Goal: Transaction & Acquisition: Purchase product/service

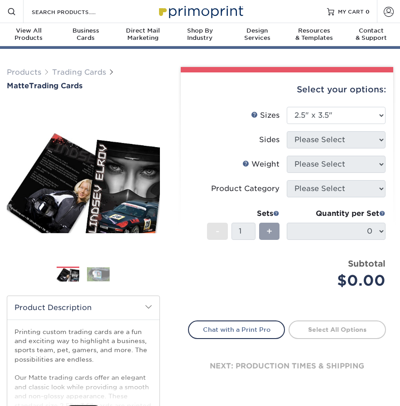
select select "2.50x3.50"
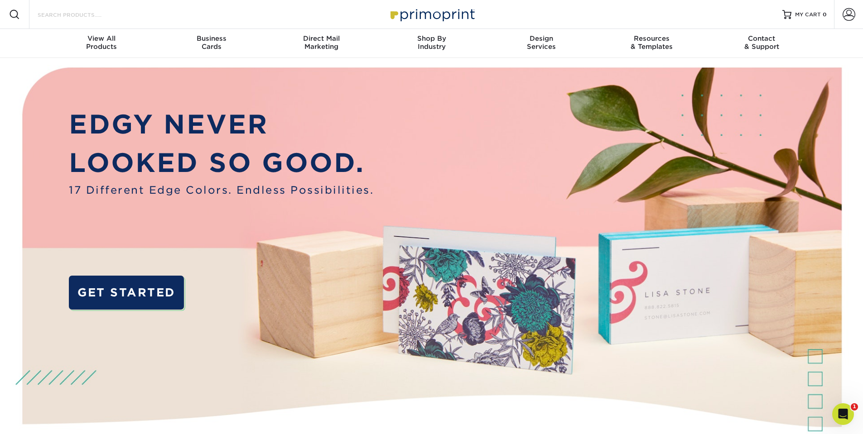
click at [101, 13] on input "Search Products" at bounding box center [81, 14] width 88 height 11
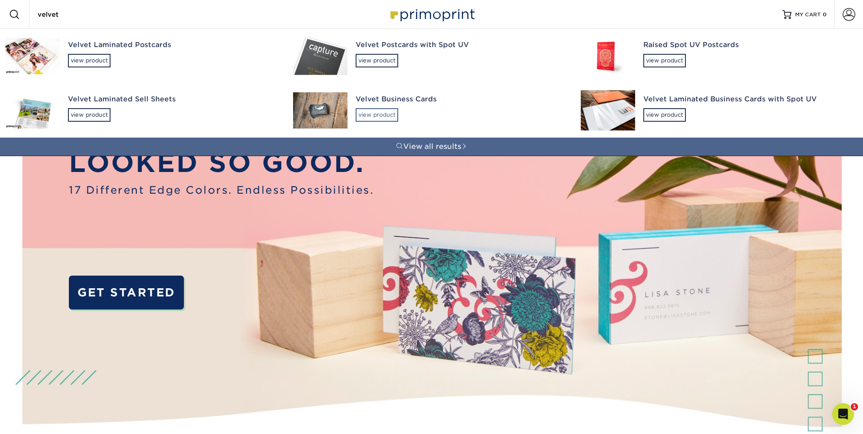
type input "velvet"
click at [362, 112] on div "view product" at bounding box center [377, 115] width 43 height 14
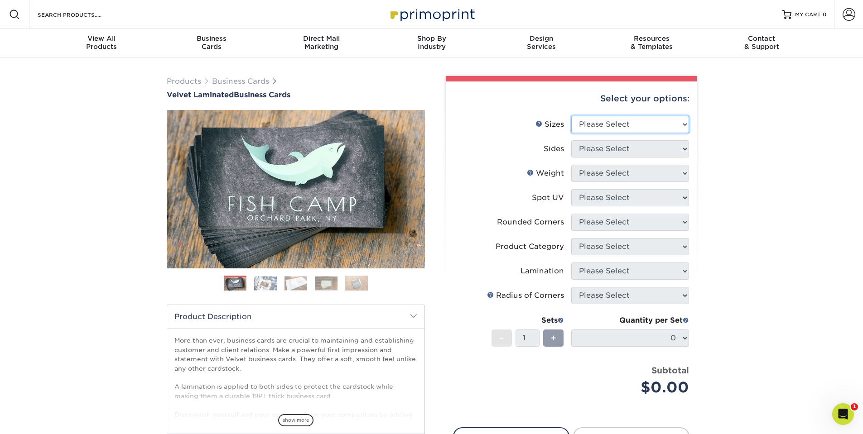
select select "2.00x3.50"
click at [571, 116] on select "Please Select 1.5" x 3.5" - Mini 1.75" x 3.5" - Mini 2" x 2" - Square 2" x 3" -…" at bounding box center [630, 124] width 118 height 17
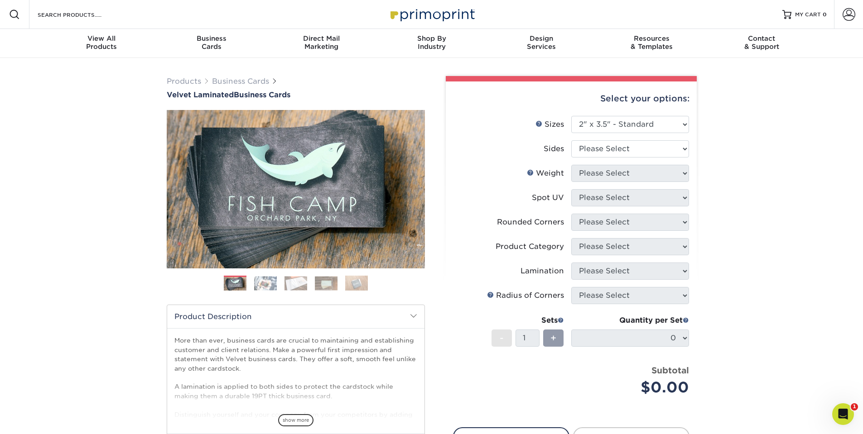
click at [610, 160] on li "Sides Please Select Print Both Sides Print Front Only" at bounding box center [571, 152] width 236 height 24
select select "13abbda7-1d64-4f25-8bb2-c179b224825d"
click at [571, 140] on select "Please Select Print Both Sides Print Front Only" at bounding box center [630, 148] width 118 height 17
select select "16PT"
click at [571, 165] on select "Please Select 16PT" at bounding box center [630, 173] width 118 height 17
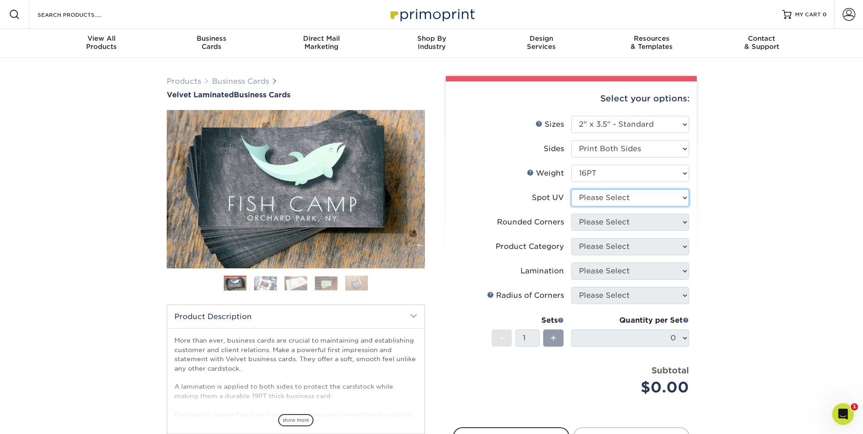
select select "3"
click at [571, 189] on select "Please Select No Spot UV Front and Back (Both Sides) Front Only Back Only" at bounding box center [630, 197] width 118 height 17
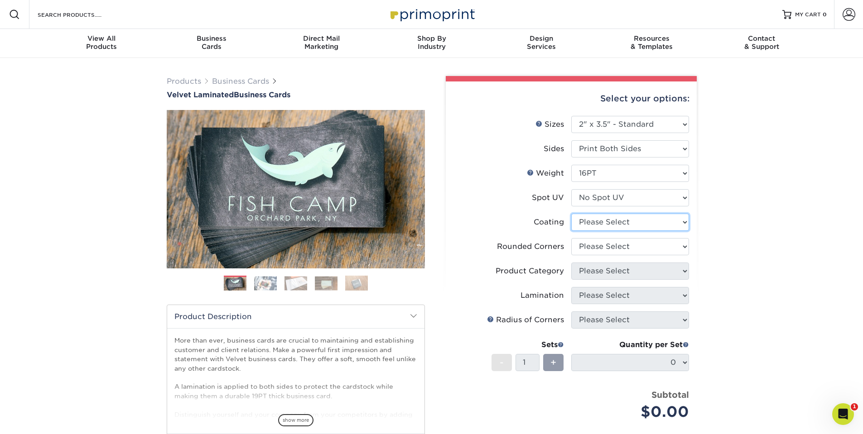
select select "3e7618de-abca-4bda-9f97-8b9129e913d8"
click at [571, 214] on select at bounding box center [630, 222] width 118 height 17
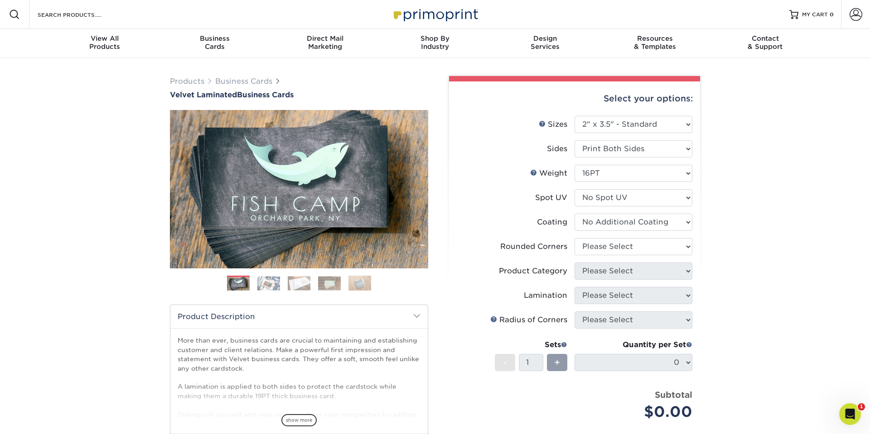
click at [0, 0] on div at bounding box center [0, 0] width 0 height 0
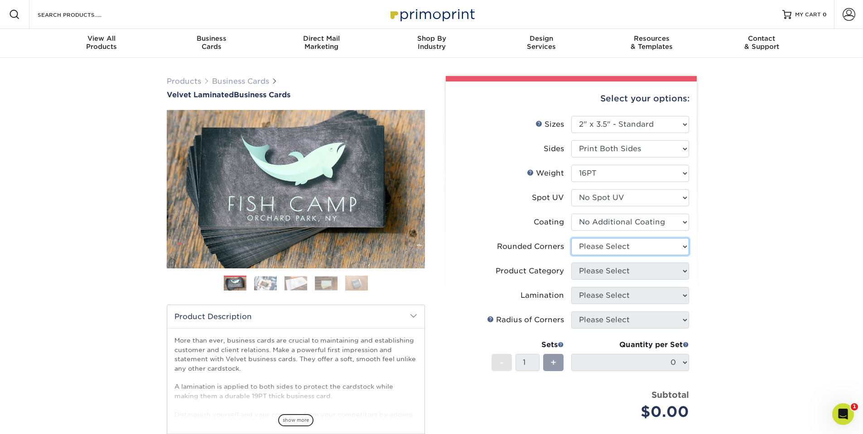
select select "0"
click at [571, 238] on select "Please Select Yes - Round 2 Corners Yes - Round 4 Corners No" at bounding box center [630, 246] width 118 height 17
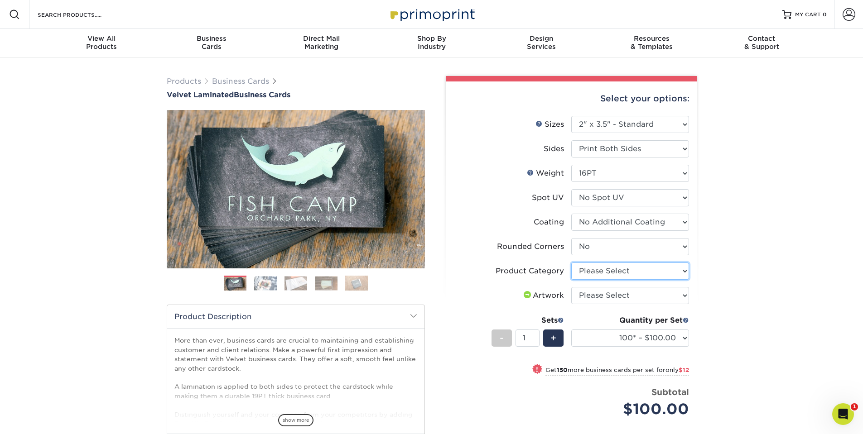
select select "3b5148f1-0588-4f88-a218-97bcfdce65c1"
click at [571, 263] on select "Please Select Business Cards" at bounding box center [630, 271] width 118 height 17
select select "upload"
click at [571, 287] on select "Please Select I will upload files I need a design - $100" at bounding box center [630, 295] width 118 height 17
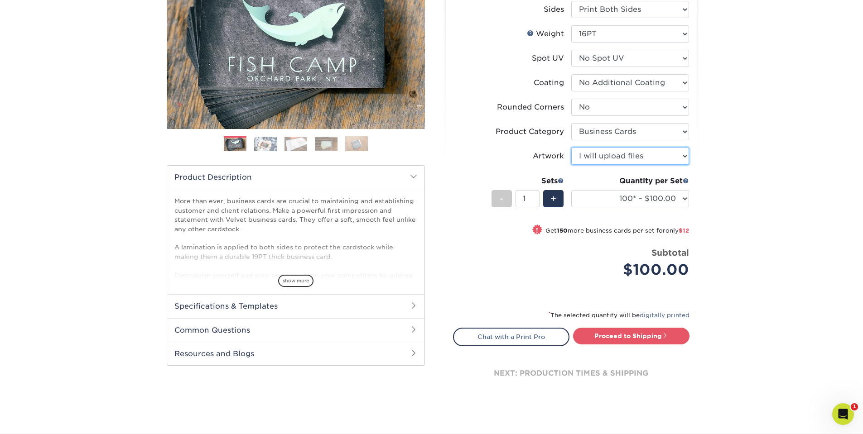
scroll to position [217, 0]
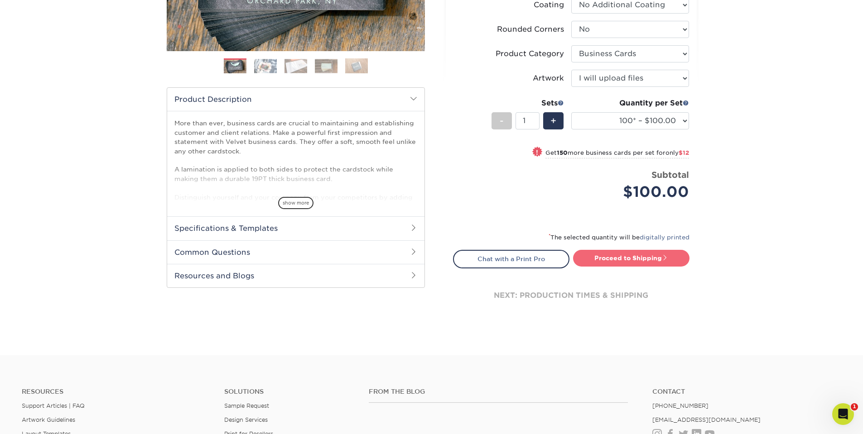
click at [617, 255] on link "Proceed to Shipping" at bounding box center [631, 258] width 116 height 16
type input "Set 1"
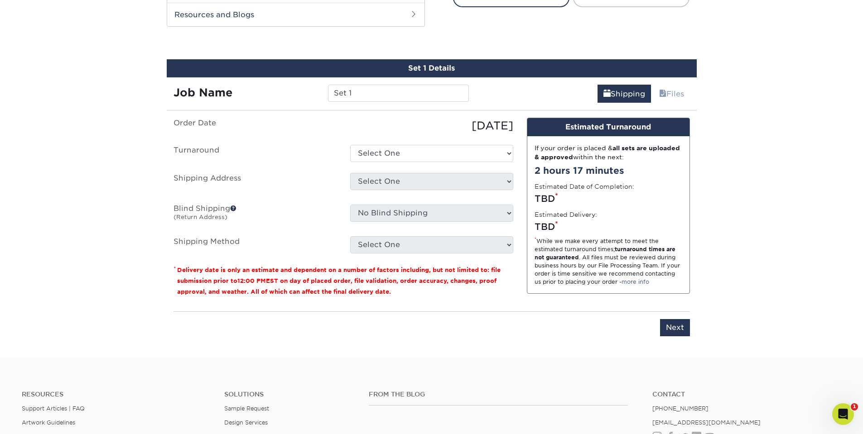
scroll to position [492, 0]
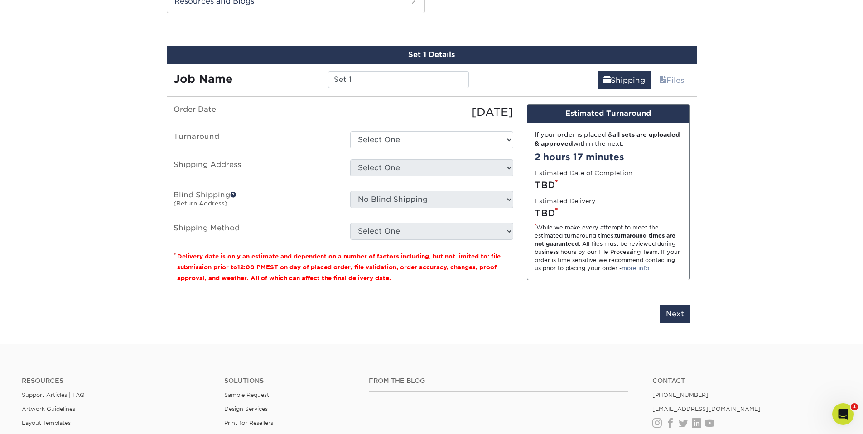
click at [439, 152] on ul "Order Date [DATE] [GEOGRAPHIC_DATA] Select One 2-4 Business Days 2 Day Next Bus…" at bounding box center [344, 172] width 340 height 136
click at [437, 148] on ul "Order Date [DATE] [GEOGRAPHIC_DATA] Select One 2-4 Business Days 2 Day Next Bus…" at bounding box center [344, 172] width 340 height 136
select select "2ada4704-3e6d-433a-a581-722d89888c56"
click at [350, 131] on select "Select One 2-4 Business Days 2 Day Next Business Day" at bounding box center [431, 139] width 163 height 17
drag, startPoint x: 393, startPoint y: 176, endPoint x: 215, endPoint y: 141, distance: 181.8
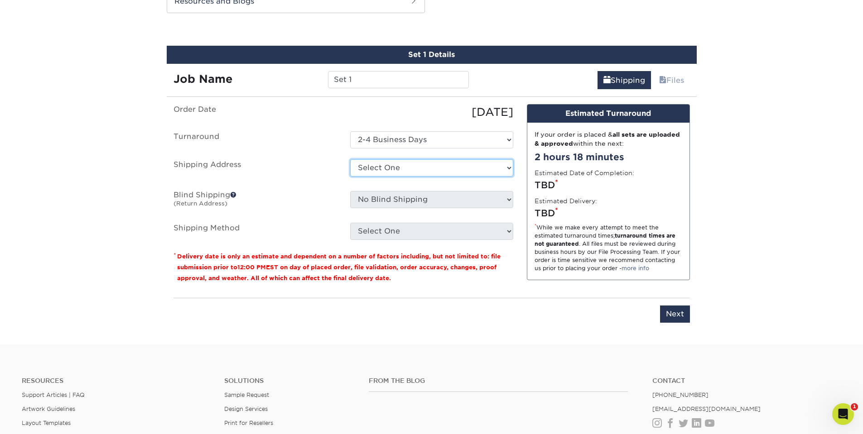
click at [328, 265] on div "Order Date [DATE] [GEOGRAPHIC_DATA] Select One 2-4 Business Days 2 Day Next Bus…" at bounding box center [343, 197] width 353 height 187
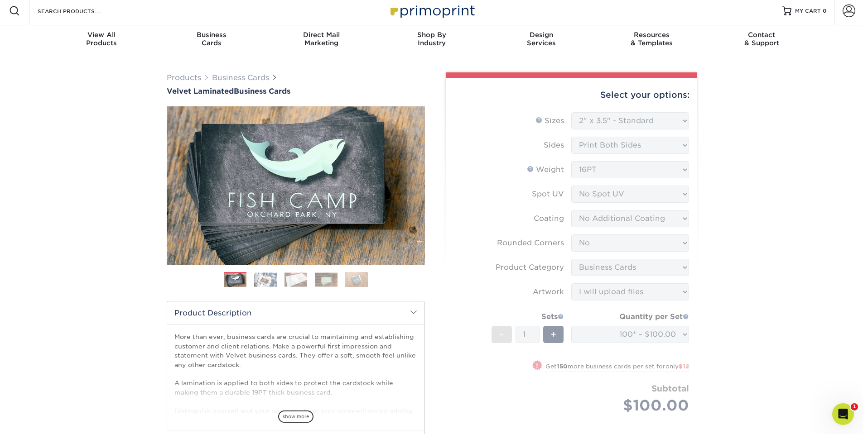
scroll to position [0, 0]
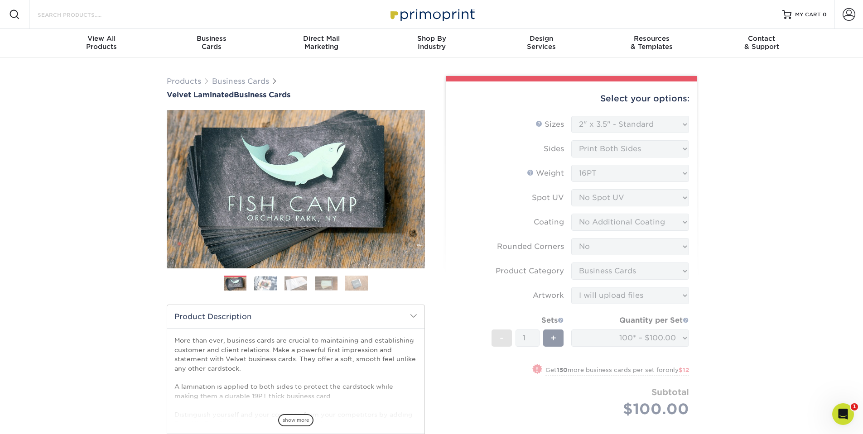
click at [100, 16] on input "Search Products" at bounding box center [81, 14] width 88 height 11
paste input "2" x 3.5" 16PT Business Cards with Soft Velvet Lamination"
type input "2" x 3.5" 16PT Business Cards with Soft Velvet Lamination"
click at [76, 22] on div "Search Products View all results" at bounding box center [77, 14] width 96 height 29
paste input "2" x 3.5" 16PT Business Cards with Soft Velvet Lamination"
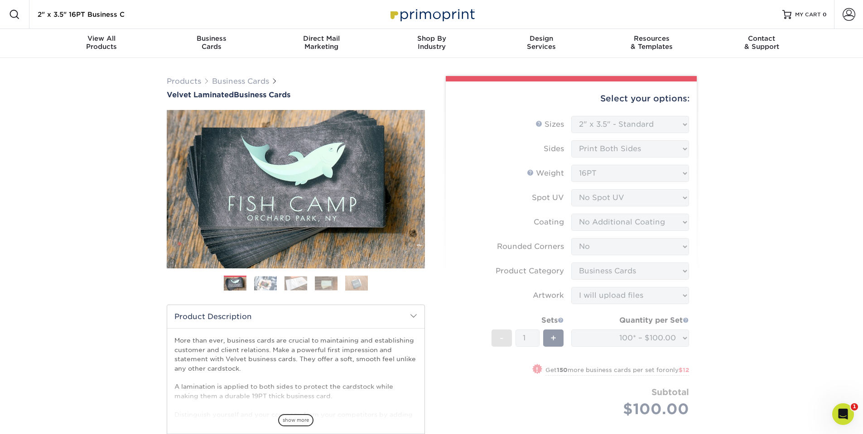
click at [77, 17] on input "2" x 3.5" 16PT Business Cards with Soft Velvet Lamination" at bounding box center [81, 14] width 88 height 11
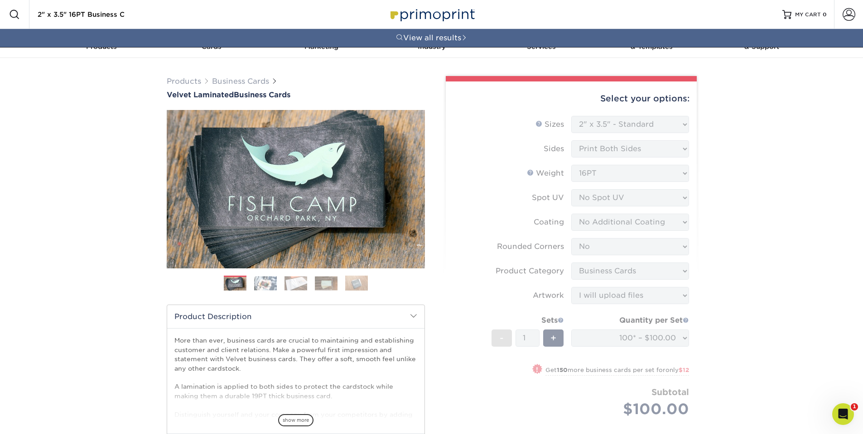
type input "Soft Velvet Lamination"
click at [114, 13] on input "Soft Velvet Lamination" at bounding box center [81, 14] width 88 height 11
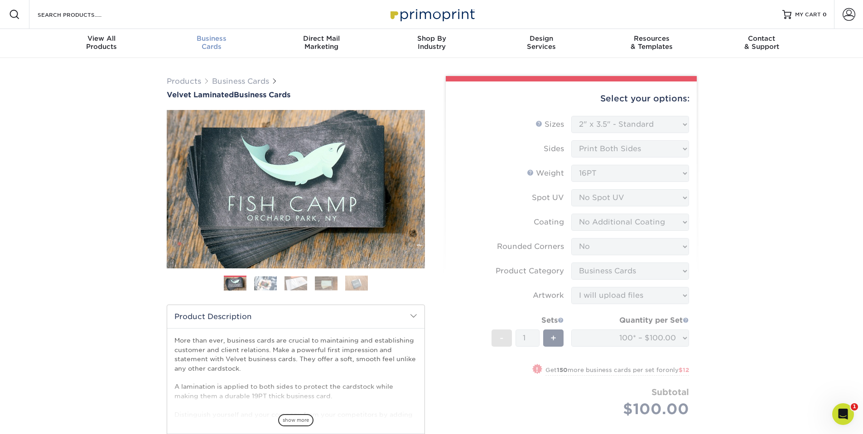
click at [226, 42] on span "Business" at bounding box center [211, 38] width 110 height 8
click at [225, 46] on div "Business Cards" at bounding box center [211, 42] width 110 height 16
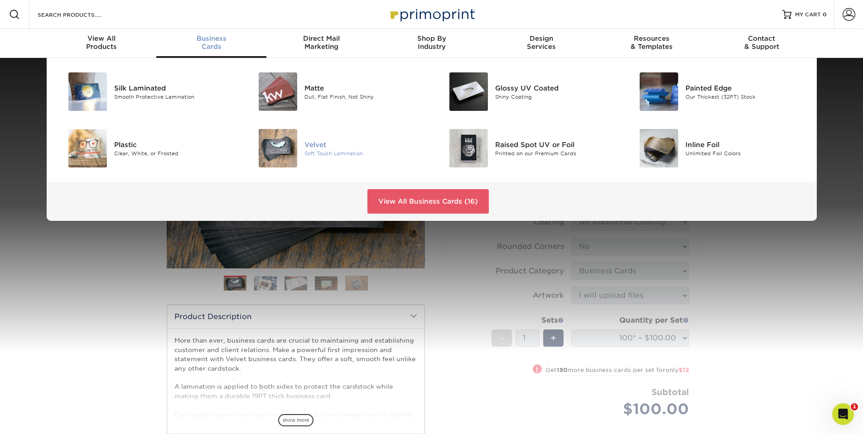
click at [347, 146] on div "Velvet" at bounding box center [364, 145] width 120 height 10
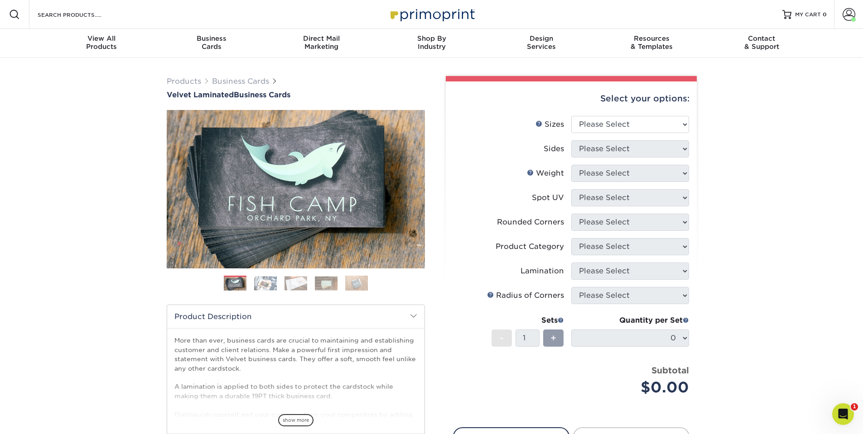
click at [622, 134] on li "Sizes Help Sizes Please Select 1.5" x 3.5" - Mini 1.75" x 3.5" - Mini 2" x 2" -…" at bounding box center [571, 128] width 236 height 24
select select "2.00x3.50"
click at [571, 116] on select "Please Select 1.5" x 3.5" - Mini 1.75" x 3.5" - Mini 2" x 2" - Square 2" x 3" -…" at bounding box center [630, 124] width 118 height 17
click at [580, 134] on li "Sizes Help Sizes Please Select 1.5" x 3.5" - Mini 1.75" x 3.5" - Mini 2" x 2" -…" at bounding box center [571, 128] width 236 height 24
select select "13abbda7-1d64-4f25-8bb2-c179b224825d"
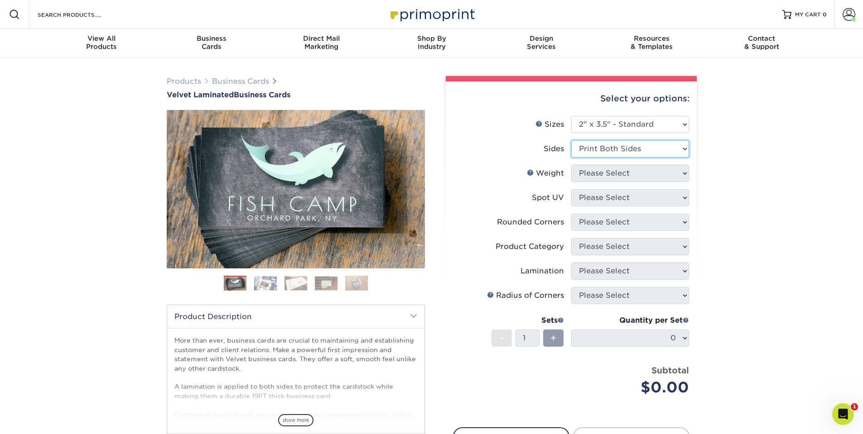
click at [571, 140] on select "Please Select Print Both Sides Print Front Only" at bounding box center [630, 148] width 118 height 17
select select "16PT"
click at [571, 165] on select "Please Select 16PT" at bounding box center [630, 173] width 118 height 17
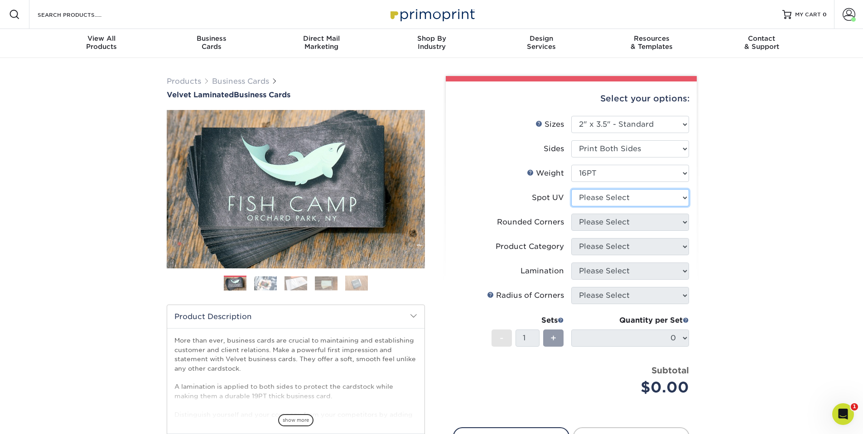
select select "3"
click at [571, 189] on select "Please Select No Spot UV Front and Back (Both Sides) Front Only Back Only" at bounding box center [630, 197] width 118 height 17
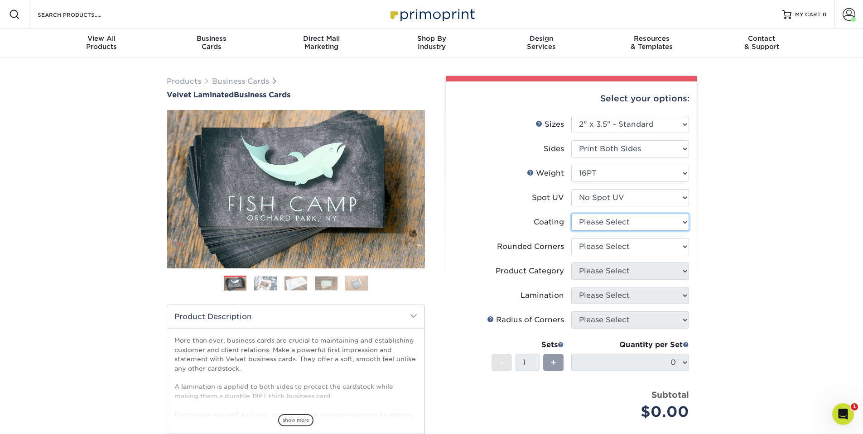
select select "3e7618de-abca-4bda-9f97-8b9129e913d8"
click at [571, 214] on select at bounding box center [630, 222] width 118 height 17
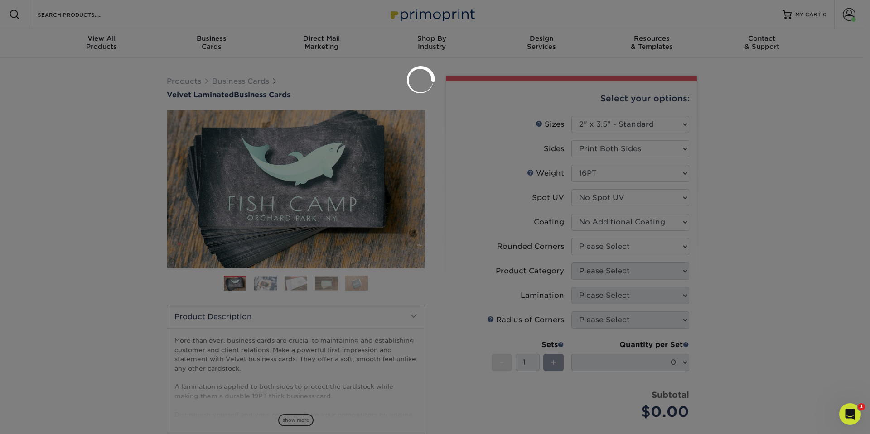
click at [613, 244] on div at bounding box center [435, 217] width 870 height 434
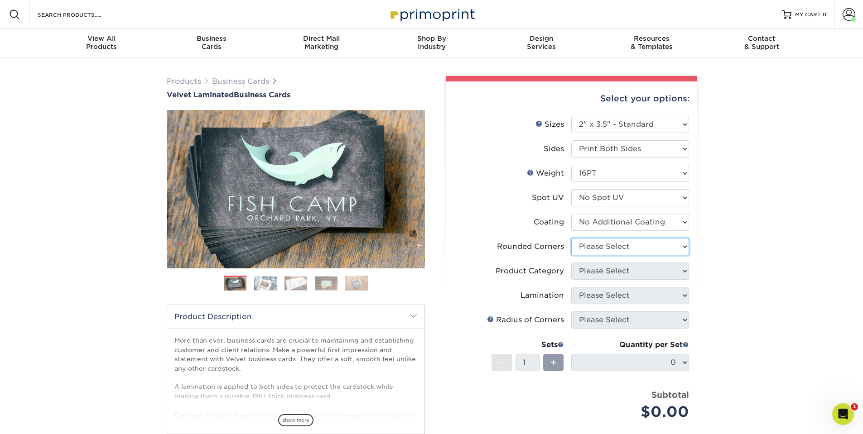
select select "0"
click at [571, 238] on select "Please Select Yes - Round 2 Corners Yes - Round 4 Corners No" at bounding box center [630, 246] width 118 height 17
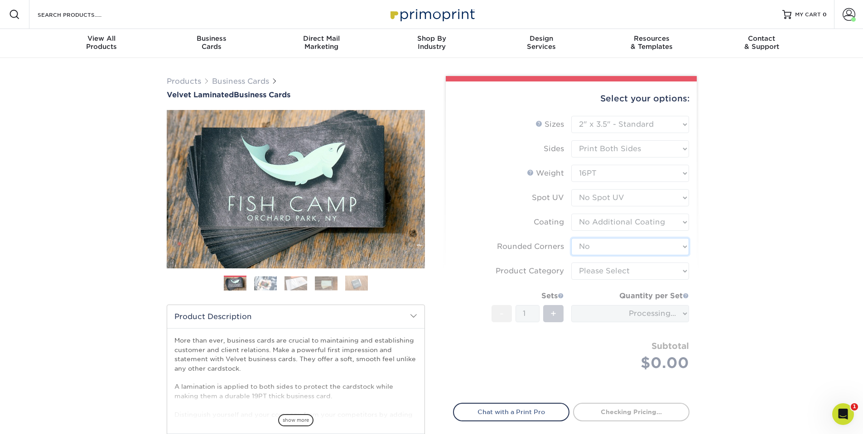
type input "e10fbe35-2ed2-4f12-83cf-243d3d8b8135"
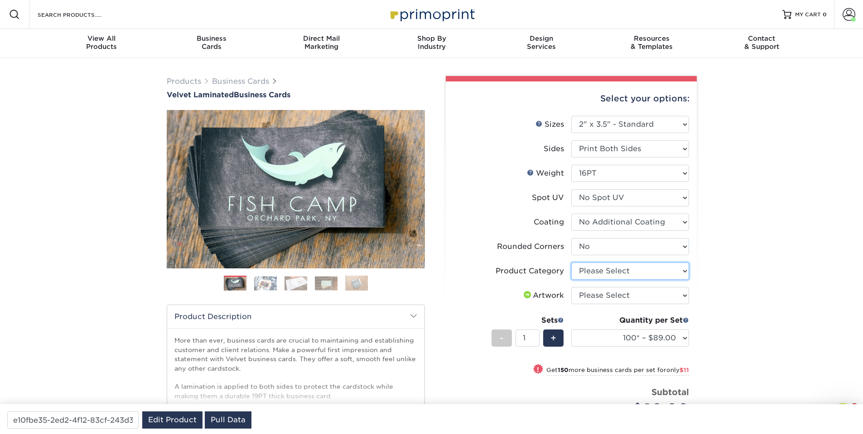
select select "3b5148f1-0588-4f88-a218-97bcfdce65c1"
click at [571, 263] on select "Please Select Business Cards" at bounding box center [630, 271] width 118 height 17
select select "upload"
click at [571, 287] on select "Please Select I will upload files I need a design - $100" at bounding box center [630, 295] width 118 height 17
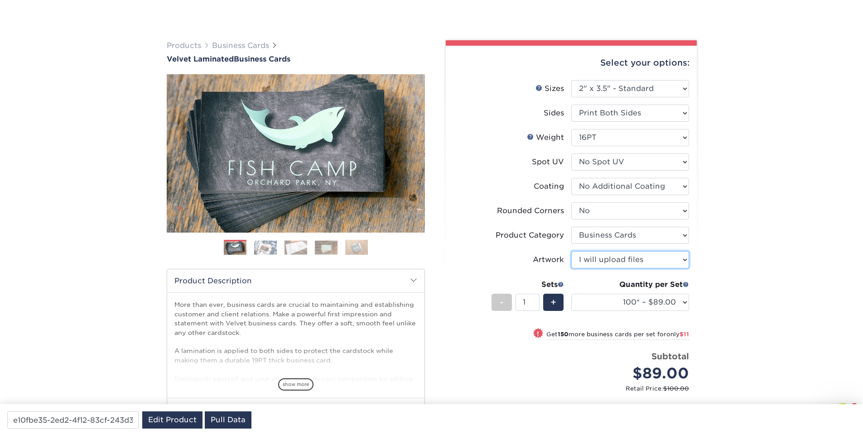
scroll to position [54, 0]
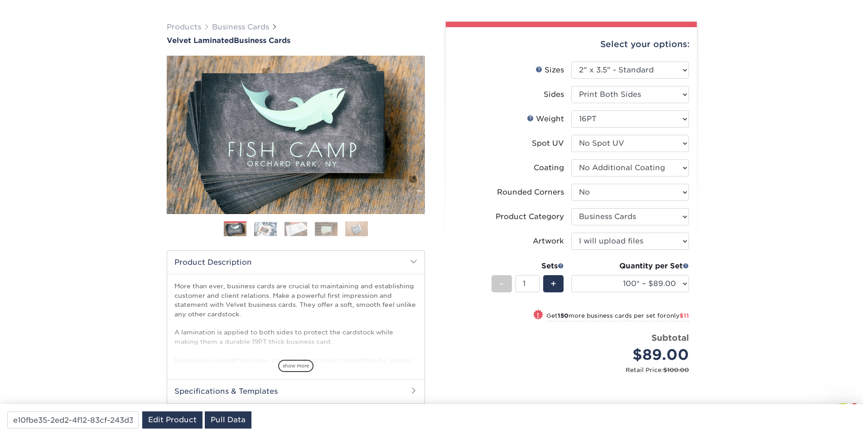
click at [143, 266] on div "Products Business Cards Velvet Laminated Business Cards Previous Next" at bounding box center [431, 266] width 863 height 524
click at [289, 366] on span "show more" at bounding box center [295, 366] width 35 height 12
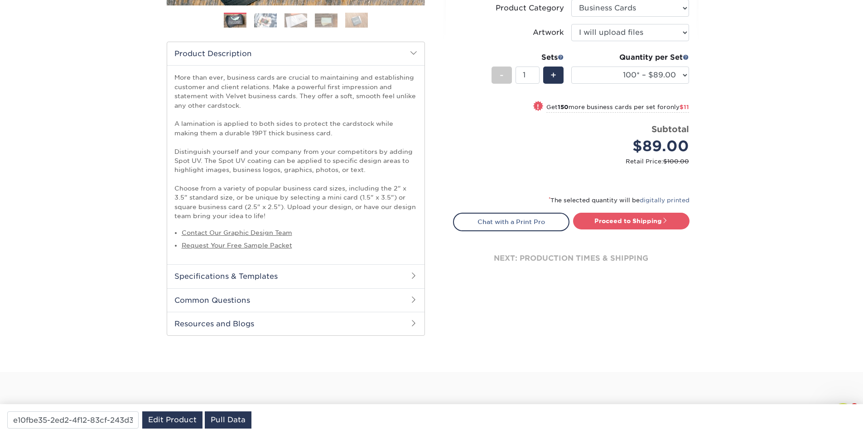
scroll to position [272, 0]
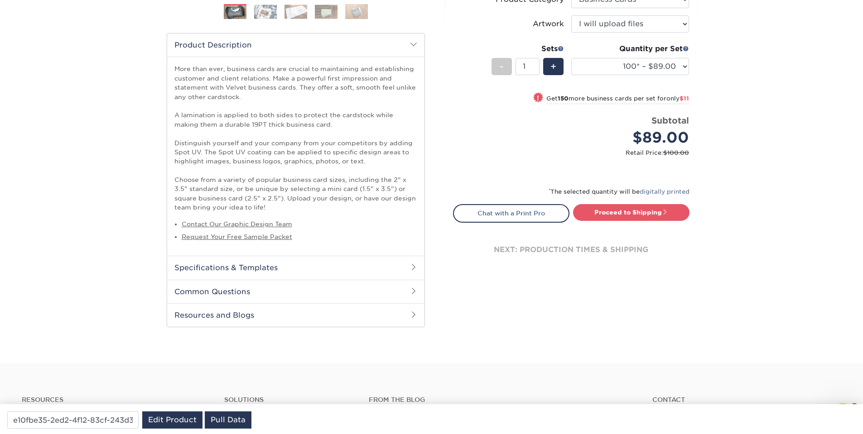
click at [333, 264] on h2 "Specifications & Templates" at bounding box center [295, 268] width 257 height 24
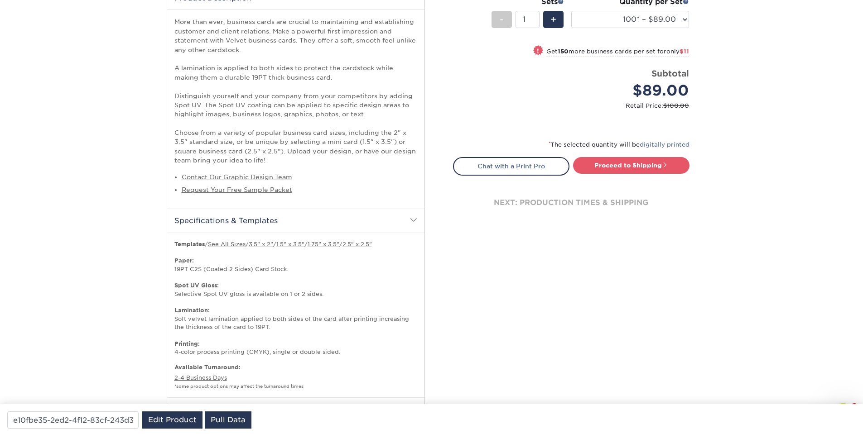
scroll to position [435, 0]
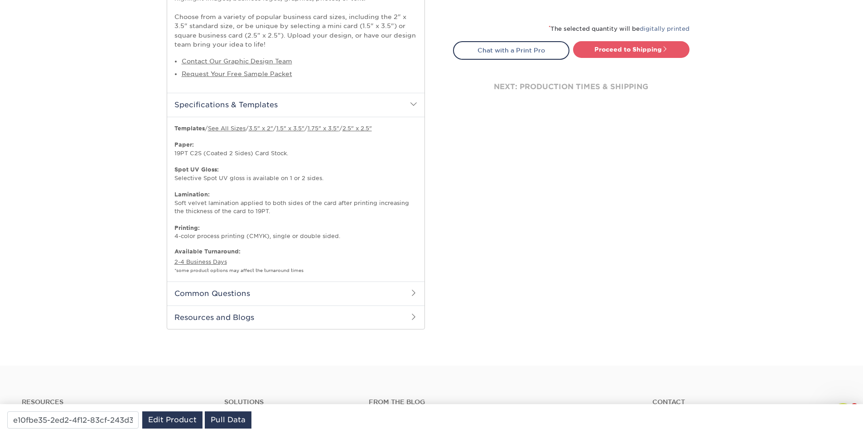
click at [229, 292] on h2 "Common Questions" at bounding box center [295, 294] width 257 height 24
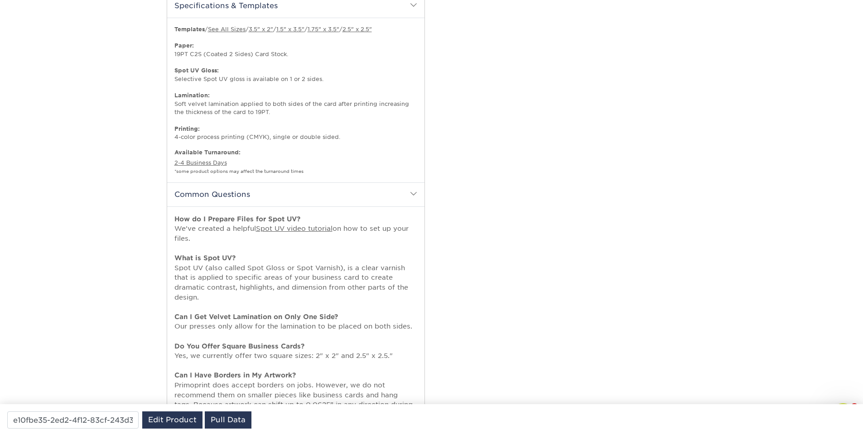
scroll to position [652, 0]
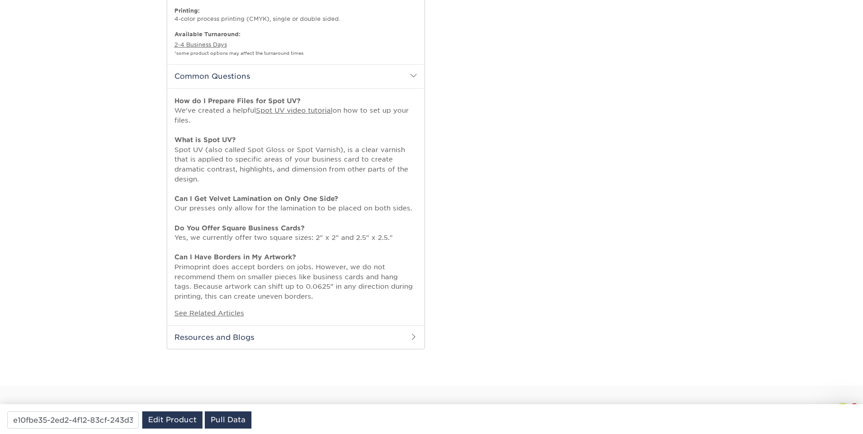
click at [230, 328] on h2 "Resources and Blogs" at bounding box center [295, 338] width 257 height 24
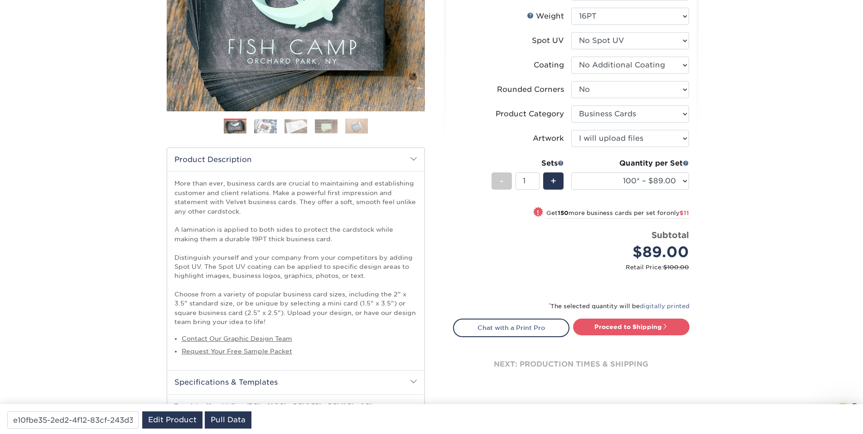
scroll to position [163, 0]
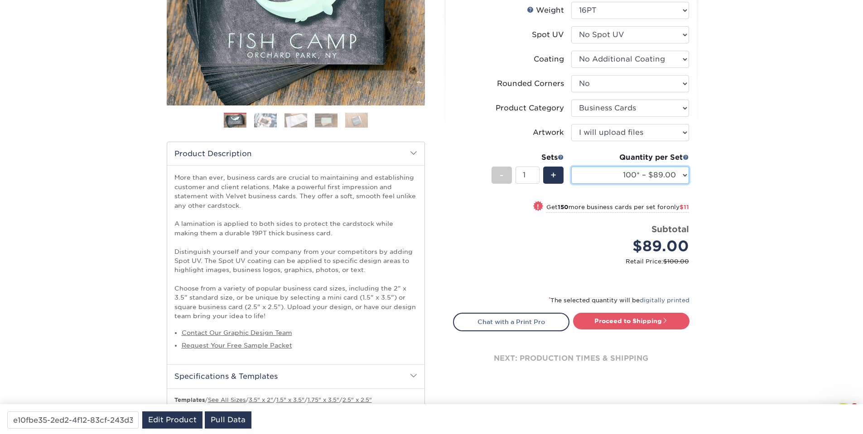
select select "250* – $100.00"
click at [571, 167] on select "100* – $89.00 250* – $100.00 500 – $107.00 1000 – $139.00 2500 – $273.00 5000 –…" at bounding box center [630, 175] width 118 height 17
click at [623, 318] on link "Proceed to Shipping" at bounding box center [631, 321] width 116 height 16
type input "Set 1"
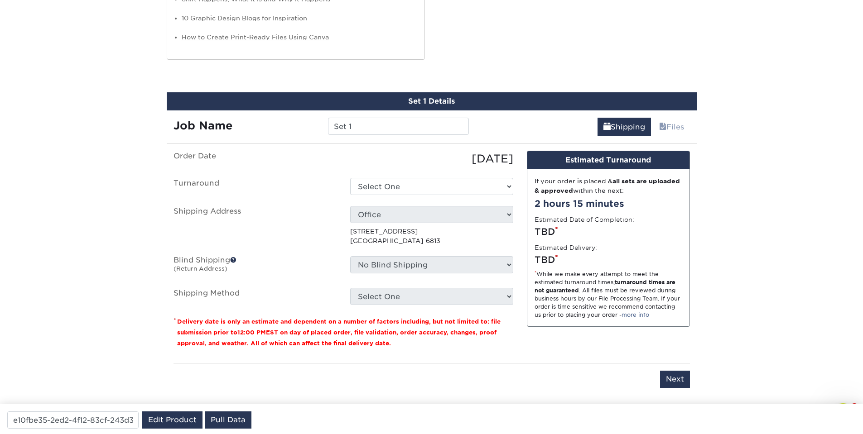
scroll to position [1167, 0]
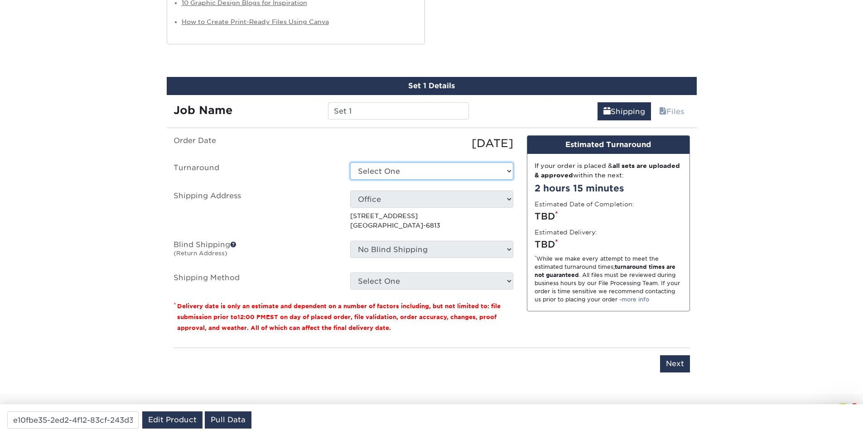
select select "cb254759-61b2-41e5-bb52-a60bae6392c4"
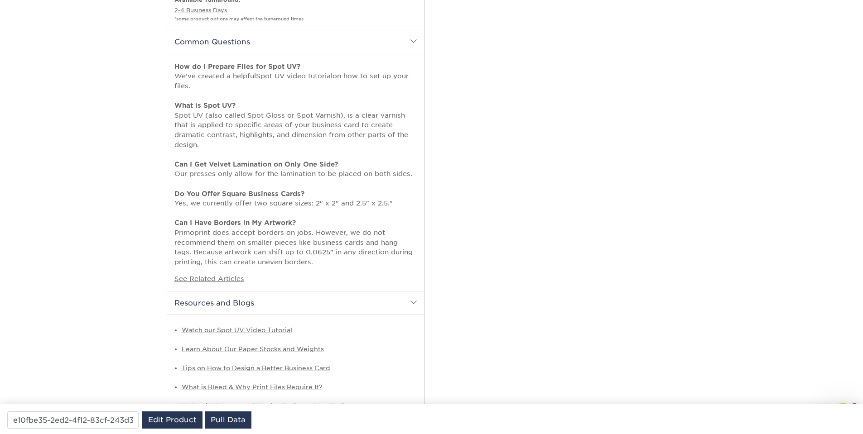
scroll to position [677, 0]
